Goal: Transaction & Acquisition: Download file/media

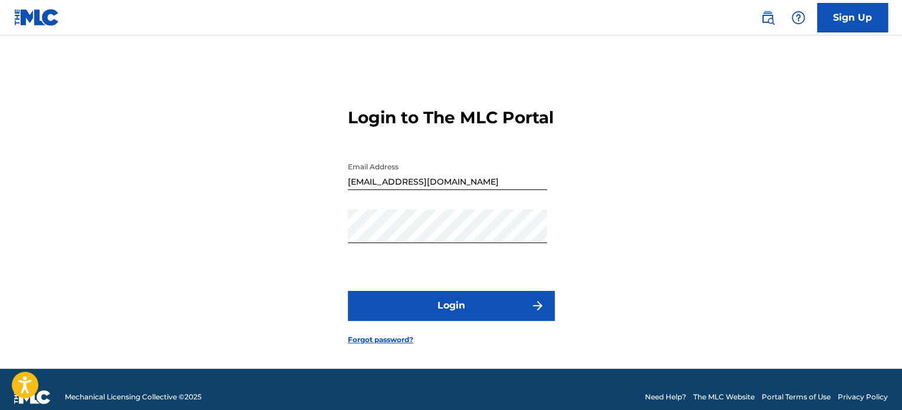
click at [518, 320] on button "Login" at bounding box center [451, 305] width 206 height 29
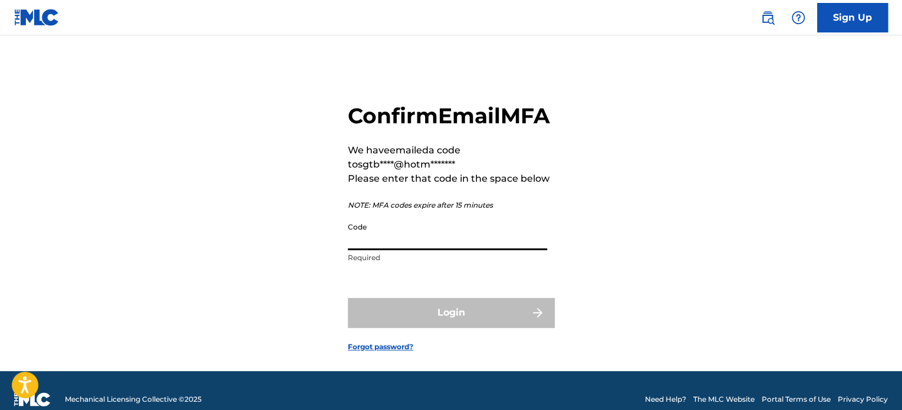
click at [443, 250] on input "Code" at bounding box center [447, 233] width 199 height 34
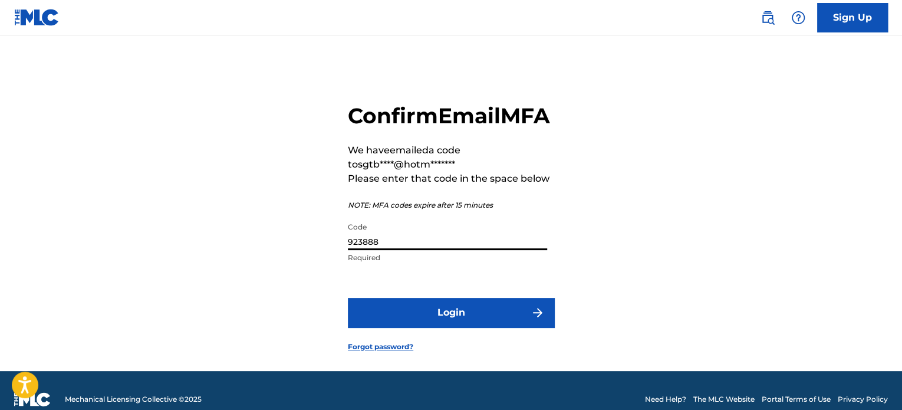
type input "923888"
click at [348, 298] on button "Login" at bounding box center [451, 312] width 206 height 29
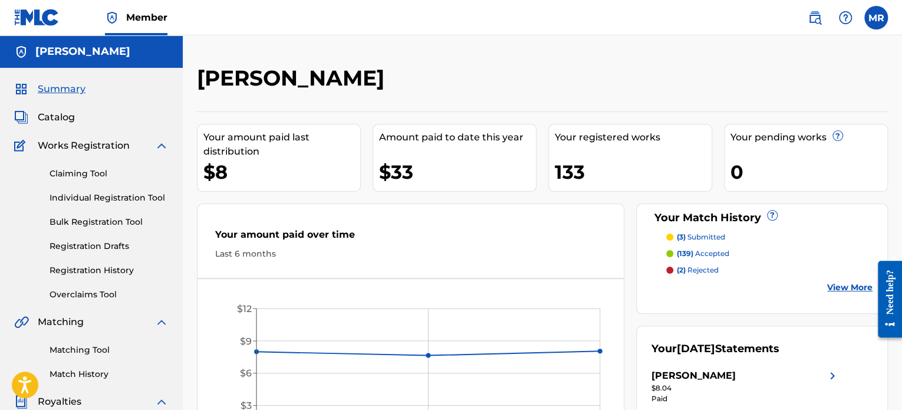
click at [89, 354] on link "Matching Tool" at bounding box center [109, 350] width 119 height 12
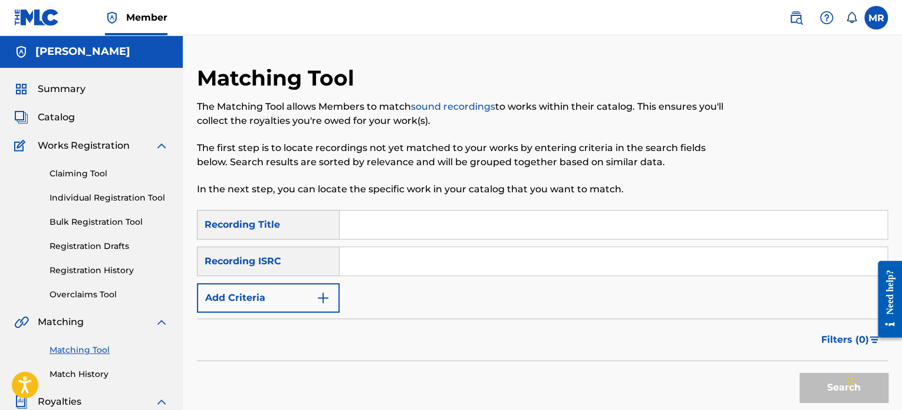
click at [336, 292] on button "Add Criteria" at bounding box center [268, 297] width 143 height 29
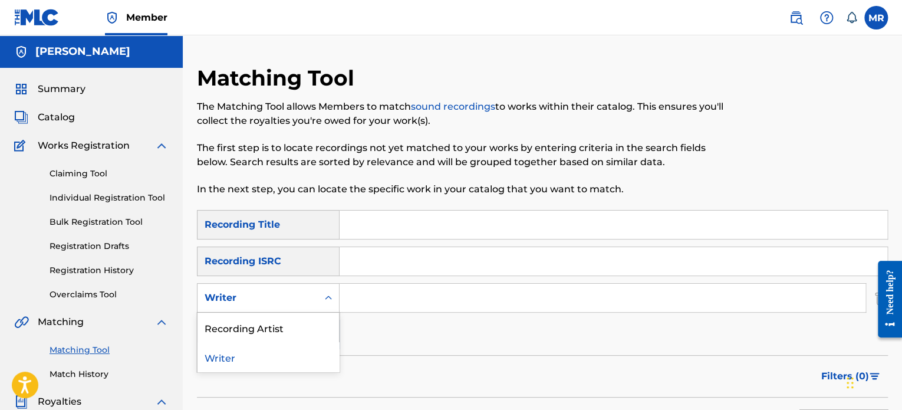
click at [318, 298] on div "Search Form" at bounding box center [328, 297] width 21 height 21
click at [318, 320] on div "Recording Artist" at bounding box center [269, 327] width 142 height 29
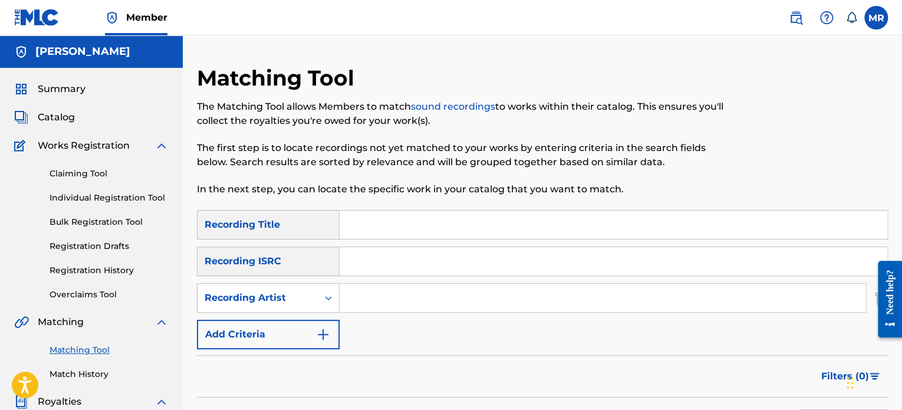
click at [383, 298] on input "Search Form" at bounding box center [603, 298] width 526 height 28
type input "as the plot thickens"
click at [541, 172] on div "The Matching Tool allows Members to match sound recordings to works within thei…" at bounding box center [463, 148] width 532 height 97
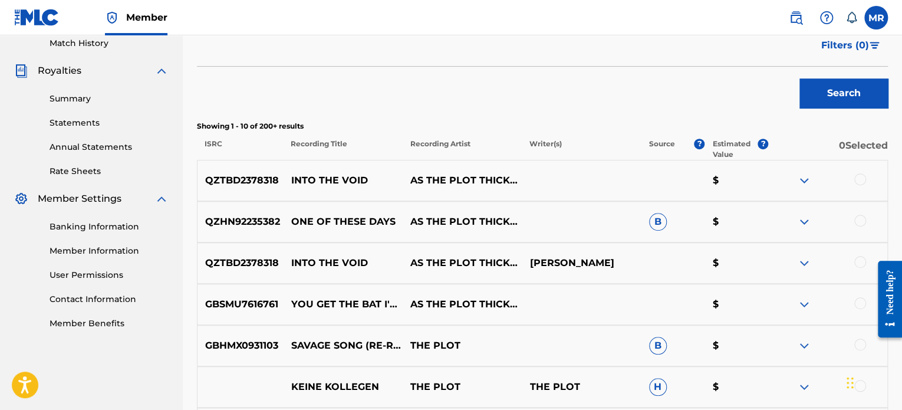
scroll to position [377, 0]
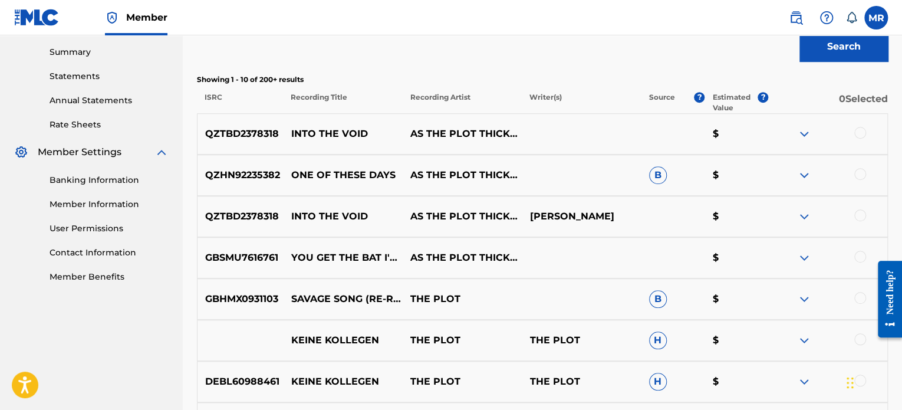
click at [75, 123] on link "Rate Sheets" at bounding box center [109, 125] width 119 height 12
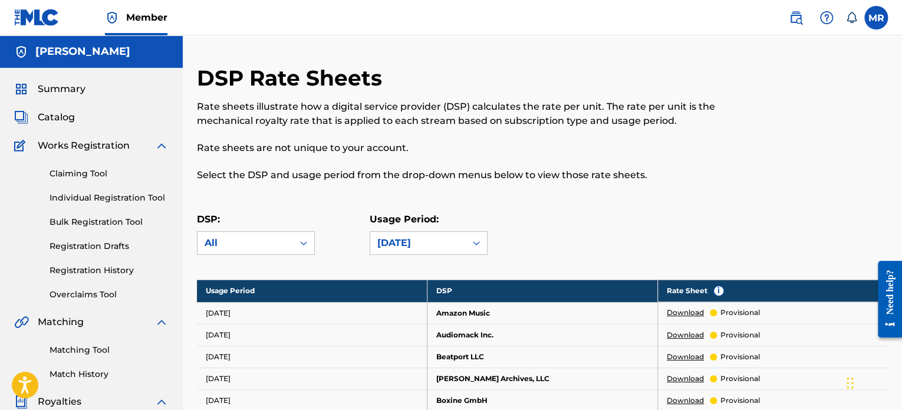
click at [559, 153] on p "Rate sheets are not unique to your account." at bounding box center [463, 148] width 532 height 14
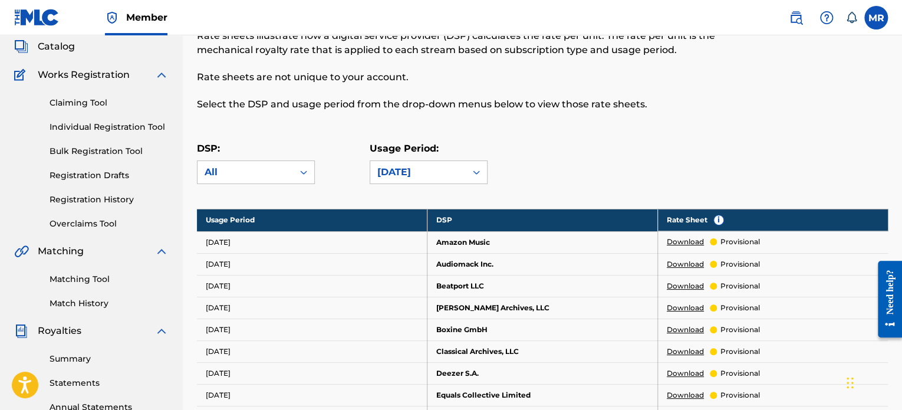
scroll to position [94, 0]
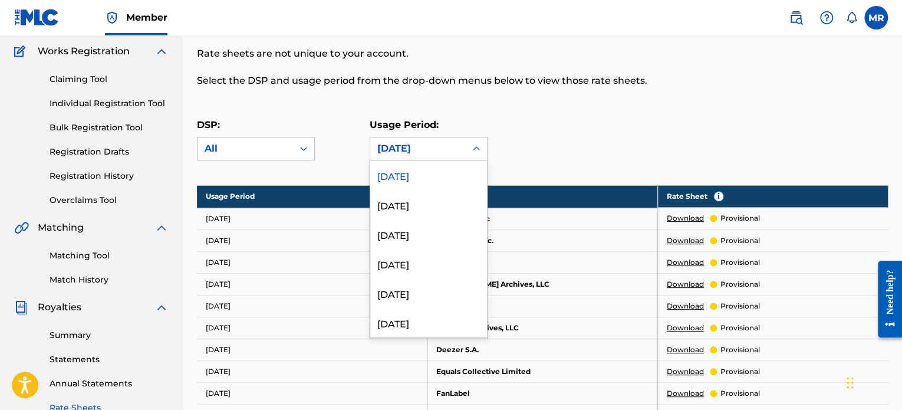
click at [477, 140] on div at bounding box center [476, 148] width 21 height 21
click at [444, 202] on div "[DATE]" at bounding box center [428, 204] width 117 height 29
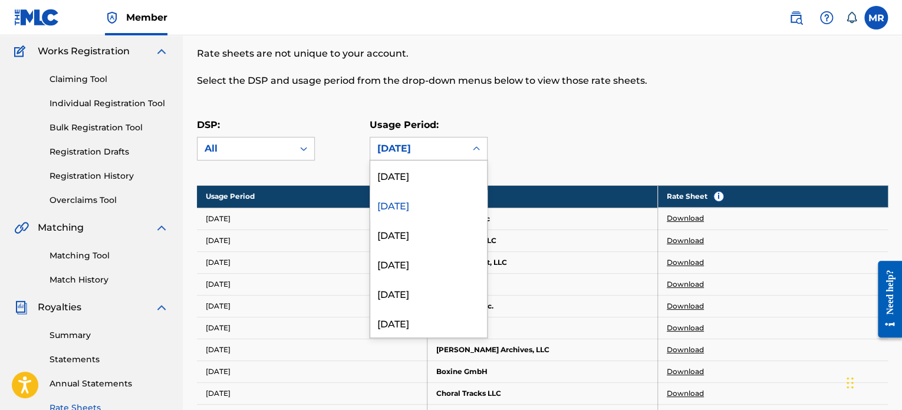
click at [474, 149] on icon at bounding box center [476, 148] width 7 height 4
click at [443, 174] on div "[DATE]" at bounding box center [428, 174] width 117 height 29
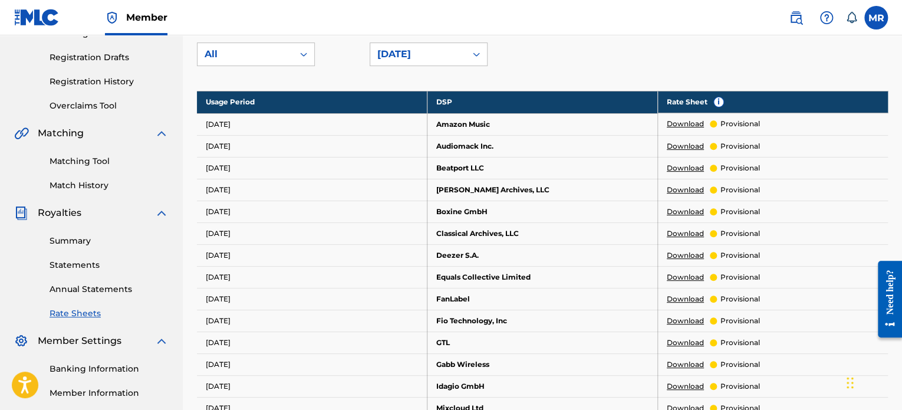
scroll to position [165, 0]
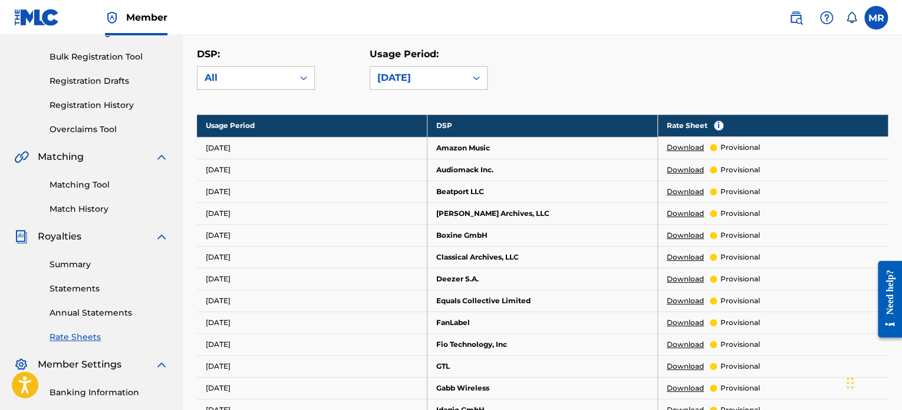
click at [685, 145] on link "Download" at bounding box center [685, 147] width 37 height 11
click at [681, 169] on link "Download" at bounding box center [685, 170] width 37 height 11
